Goal: Find specific page/section: Find specific page/section

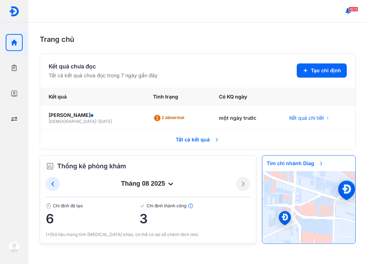
click at [185, 142] on span "Tất cả kết quả" at bounding box center [197, 140] width 53 height 16
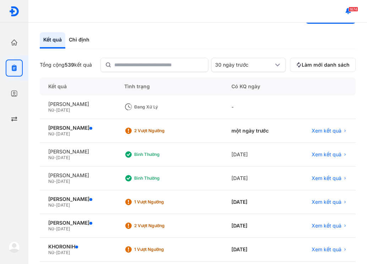
scroll to position [35, 0]
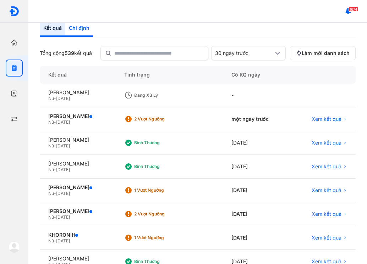
click at [83, 31] on div "Chỉ định" at bounding box center [79, 29] width 28 height 16
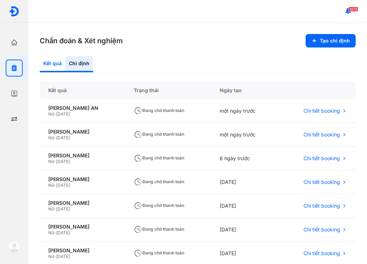
click at [65, 66] on div "Kết quả" at bounding box center [79, 64] width 28 height 16
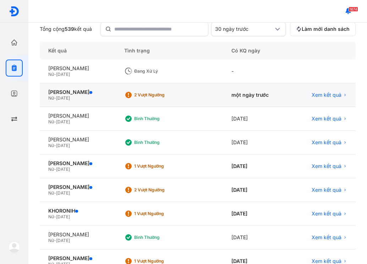
scroll to position [71, 0]
